Goal: Task Accomplishment & Management: Use online tool/utility

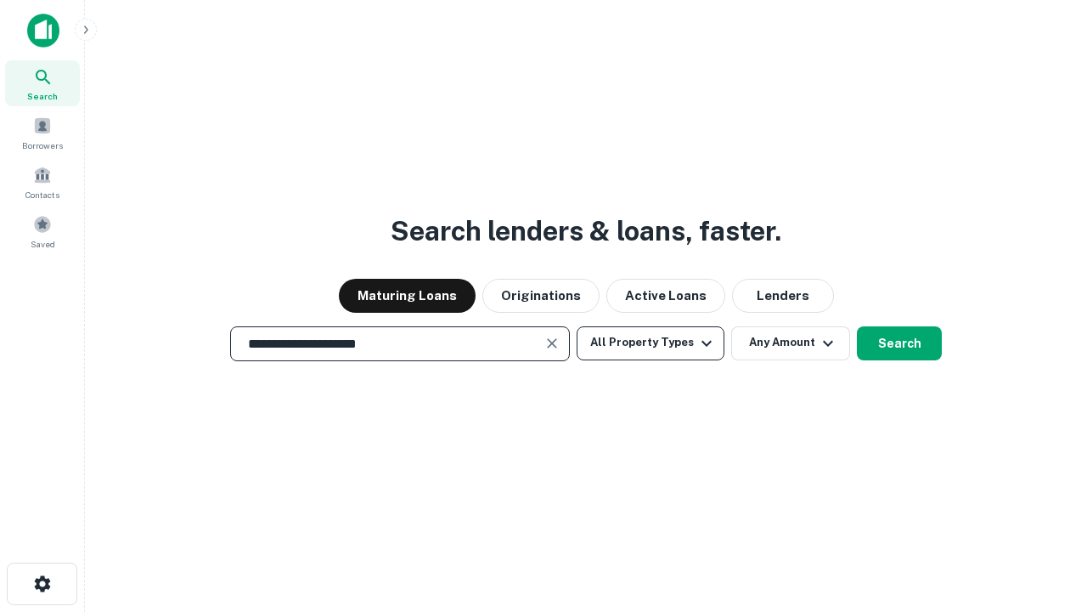
type input "**********"
click at [651, 342] on button "All Property Types" at bounding box center [651, 343] width 148 height 34
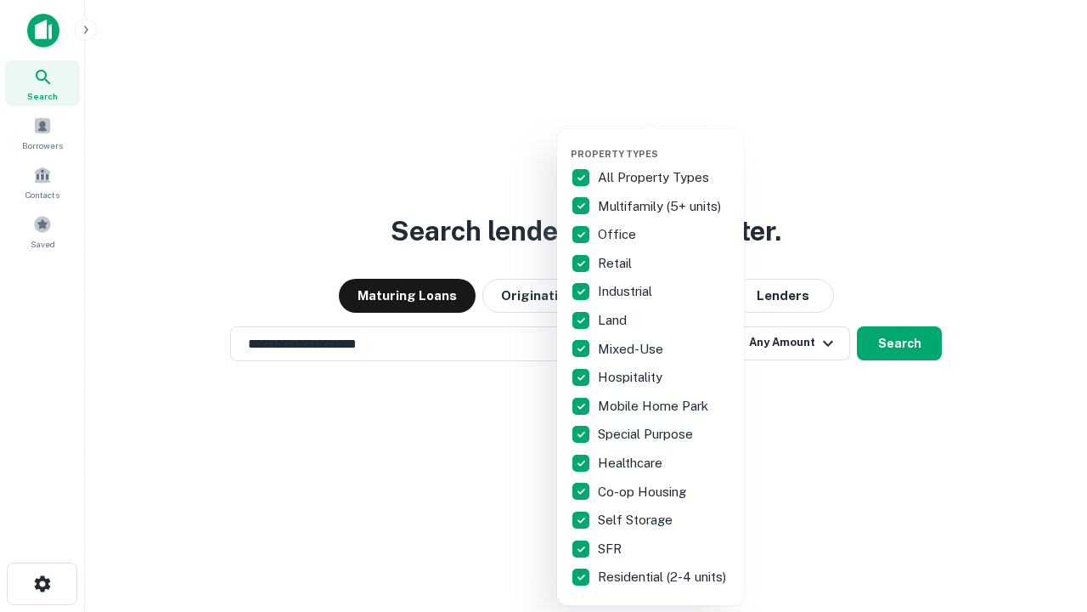
click at [664, 143] on button "button" at bounding box center [664, 143] width 187 height 1
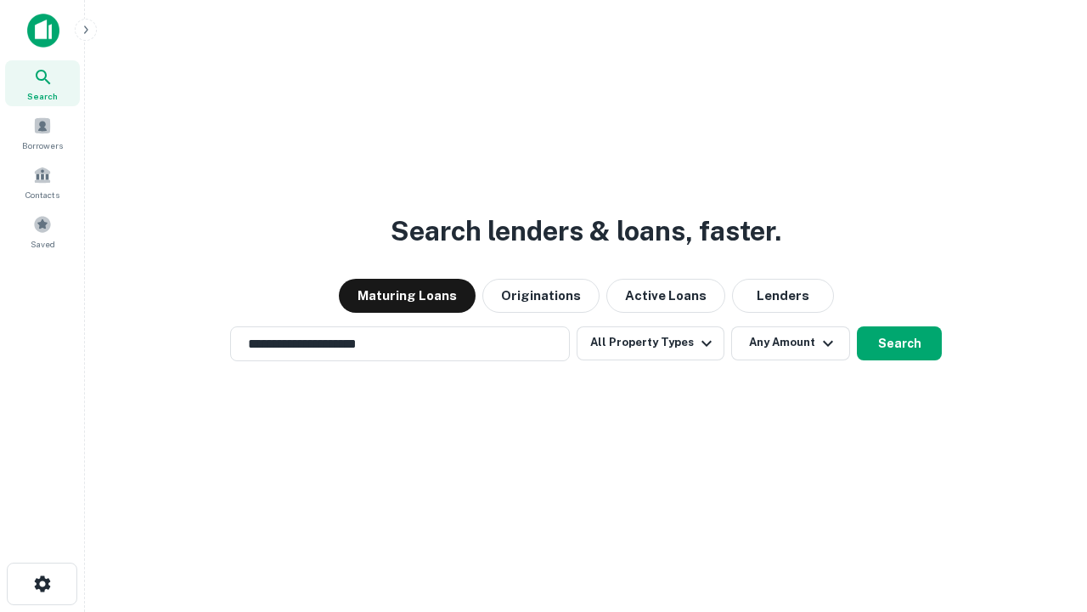
scroll to position [26, 0]
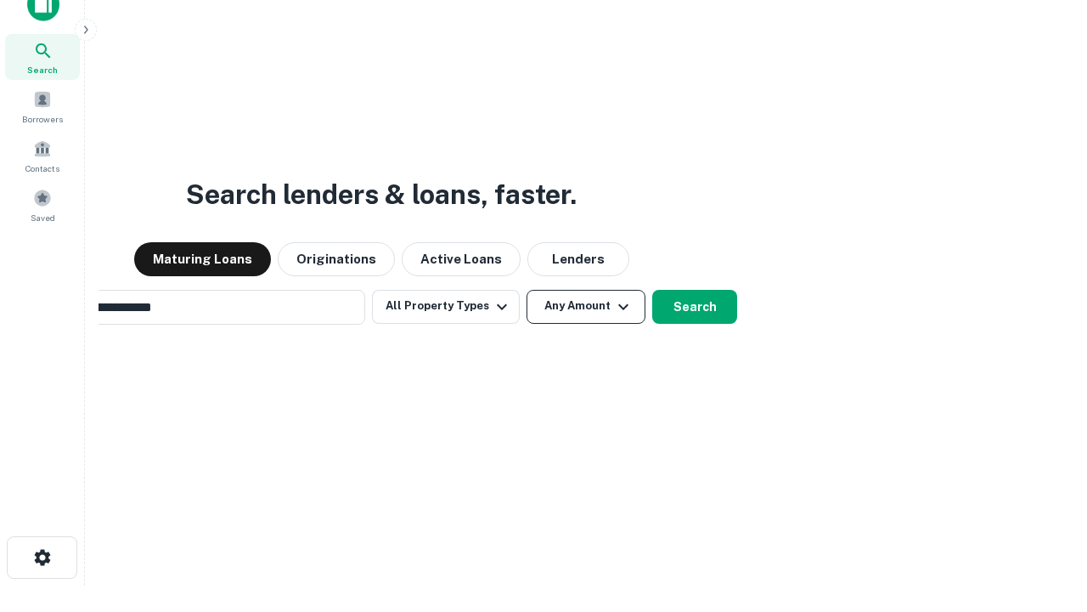
click at [527, 290] on button "Any Amount" at bounding box center [586, 307] width 119 height 34
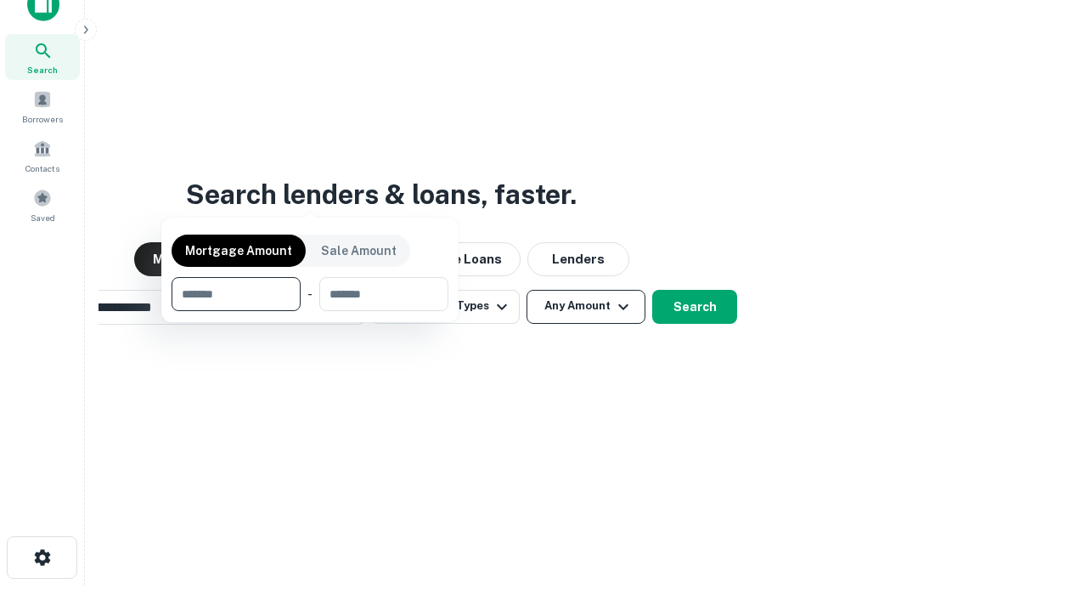
scroll to position [27, 0]
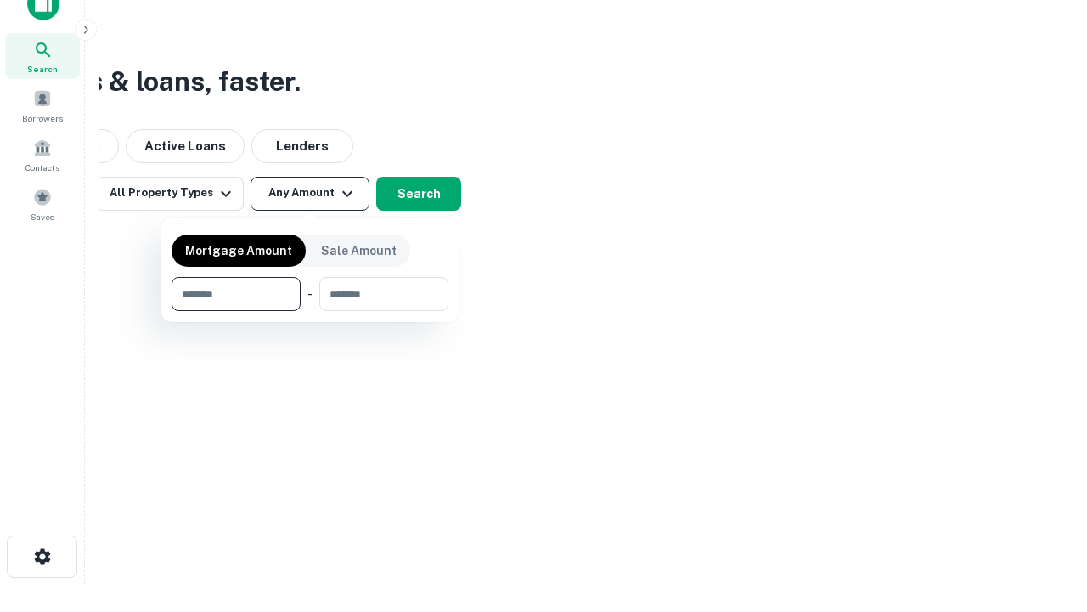
type input "*******"
click at [310, 311] on button "button" at bounding box center [310, 311] width 277 height 1
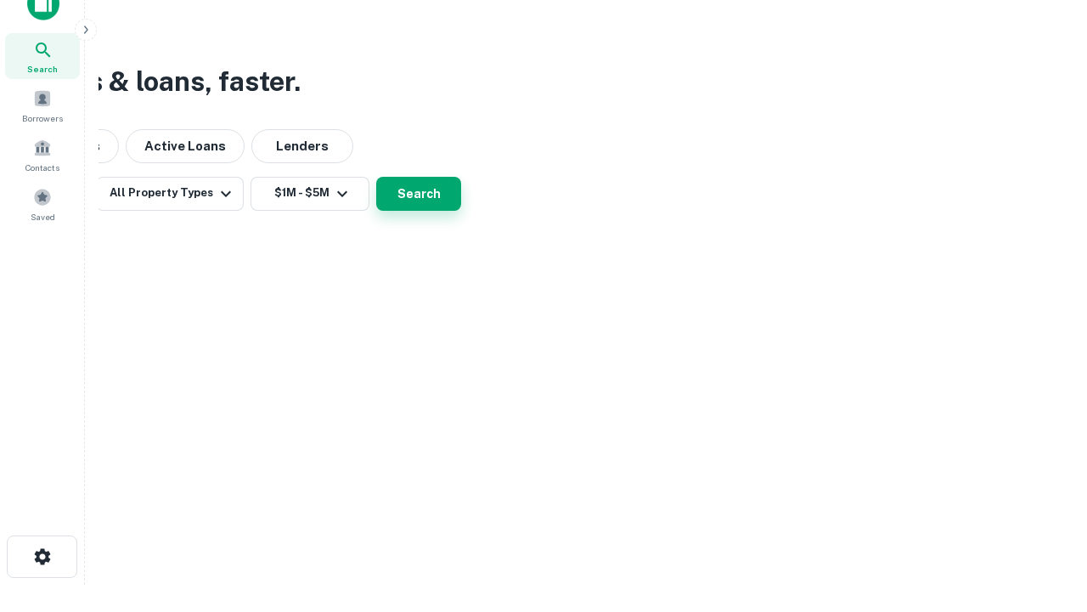
click at [461, 211] on button "Search" at bounding box center [418, 194] width 85 height 34
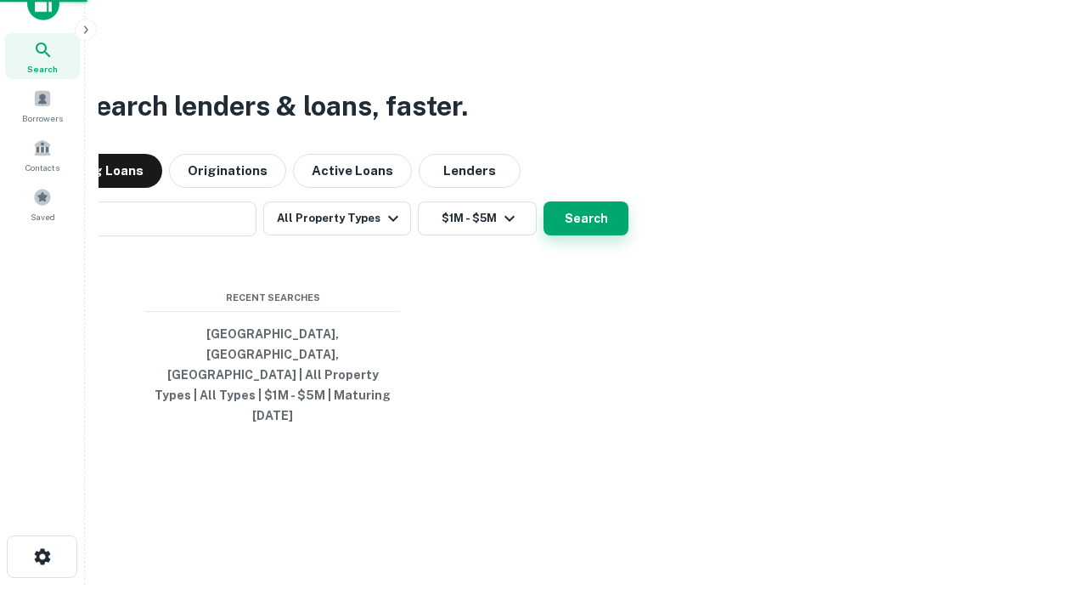
scroll to position [26, 0]
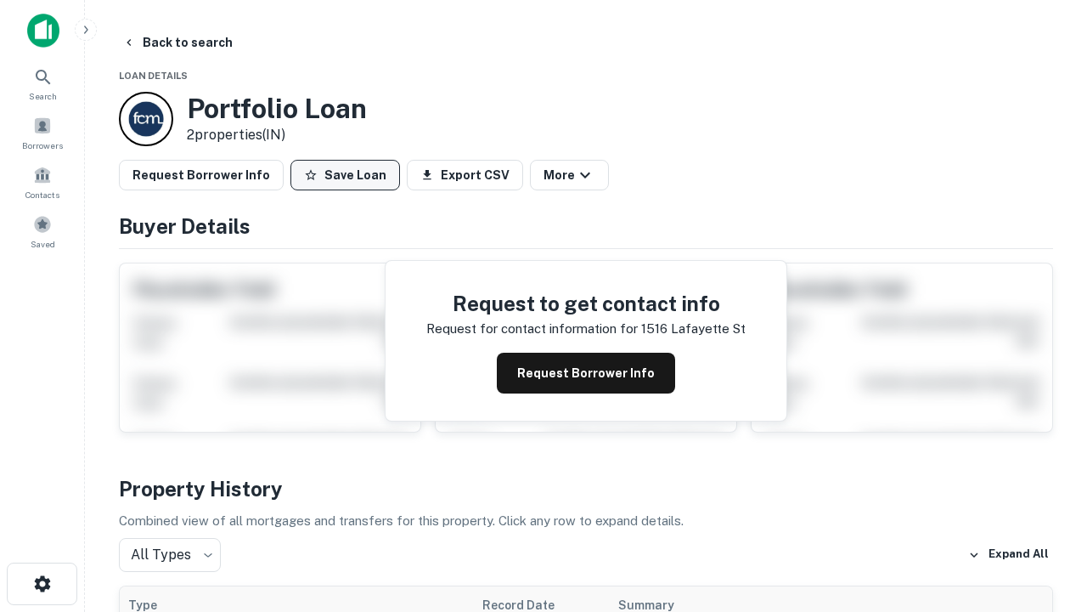
click at [345, 175] on button "Save Loan" at bounding box center [346, 175] width 110 height 31
click at [349, 175] on button "Save Loan" at bounding box center [346, 175] width 110 height 31
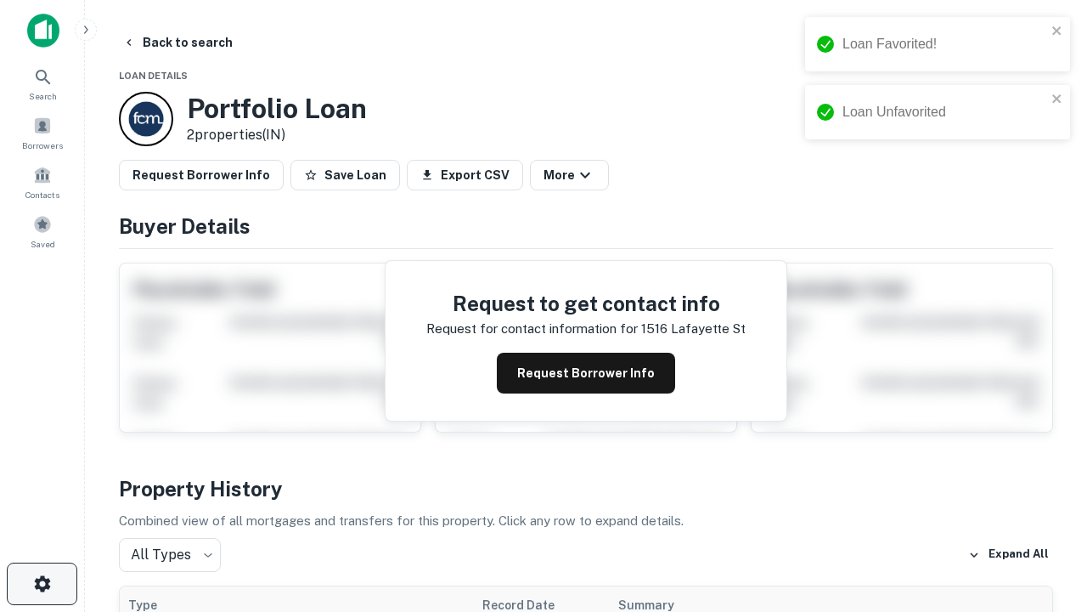
click at [42, 584] on icon "button" at bounding box center [42, 583] width 20 height 20
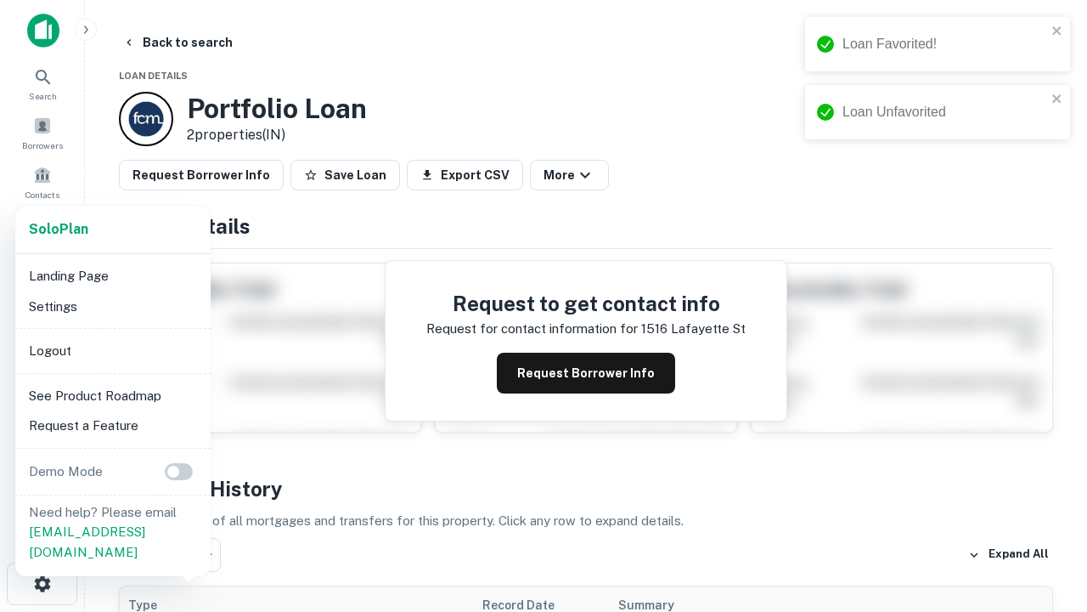
click at [112, 350] on li "Logout" at bounding box center [113, 351] width 182 height 31
